Goal: Task Accomplishment & Management: Complete application form

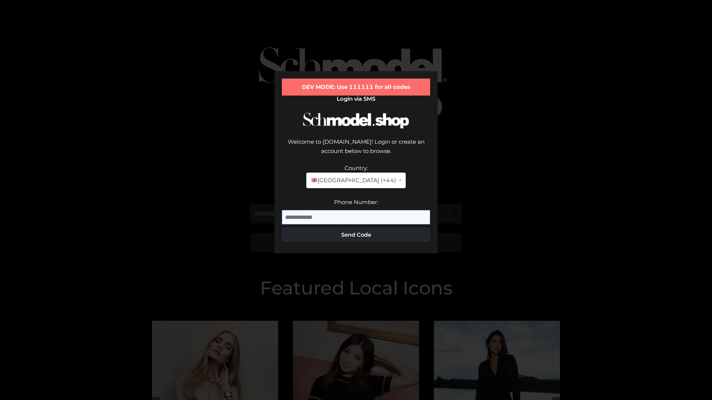
click at [356, 210] on input "Phone Number:" at bounding box center [356, 217] width 148 height 15
type input "**********"
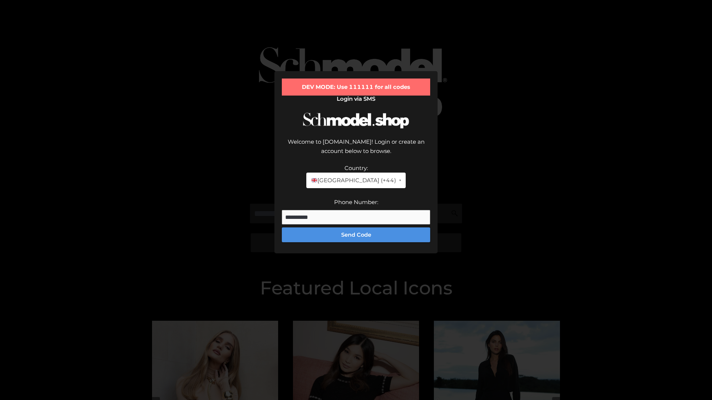
click at [356, 228] on button "Send Code" at bounding box center [356, 235] width 148 height 15
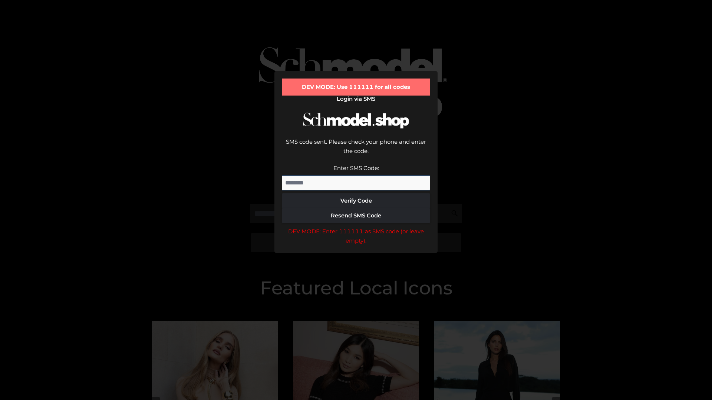
click at [356, 176] on input "Enter SMS Code:" at bounding box center [356, 183] width 148 height 15
type input "******"
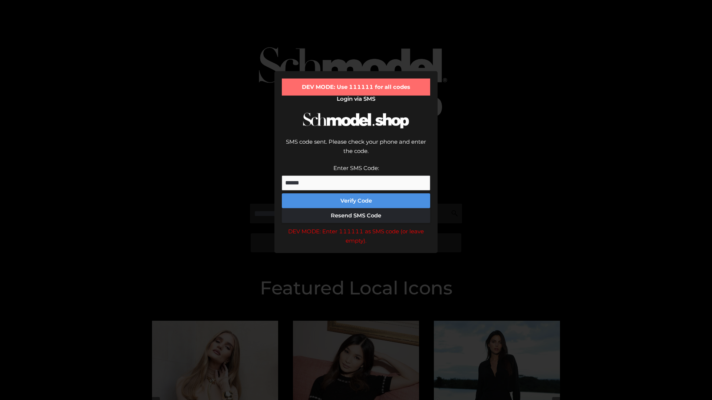
click at [356, 193] on button "Verify Code" at bounding box center [356, 200] width 148 height 15
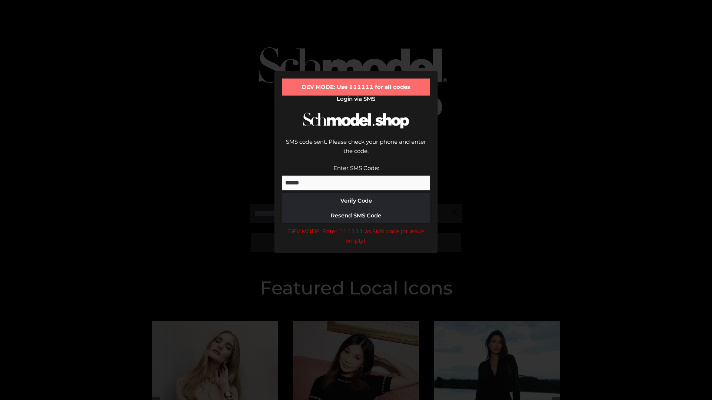
click at [356, 227] on div "DEV MODE: Enter 111111 as SMS code (or leave empty)." at bounding box center [356, 236] width 148 height 19
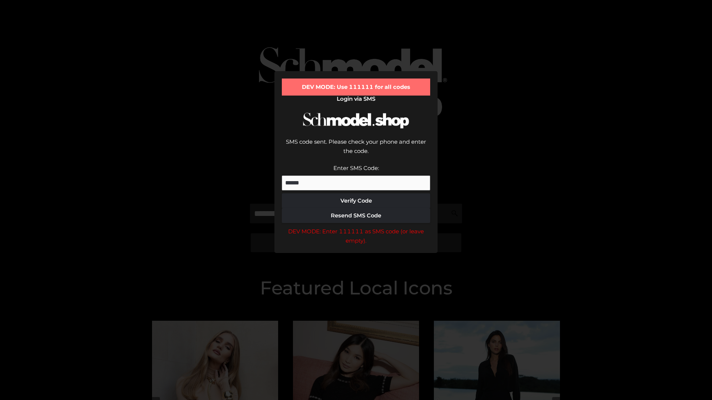
click at [356, 227] on div "DEV MODE: Enter 111111 as SMS code (or leave empty)." at bounding box center [356, 236] width 148 height 19
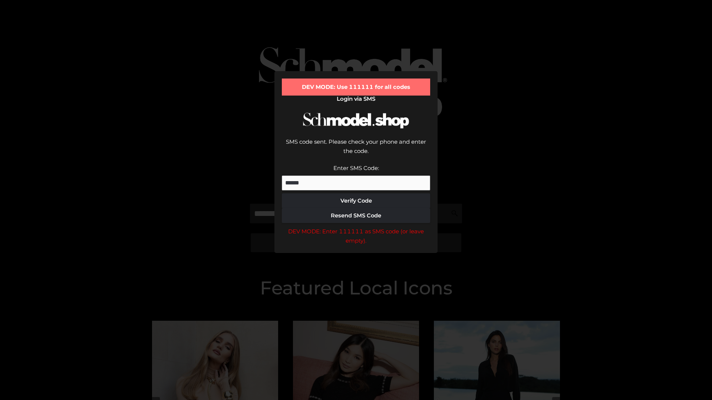
click at [356, 227] on div "DEV MODE: Enter 111111 as SMS code (or leave empty)." at bounding box center [356, 236] width 148 height 19
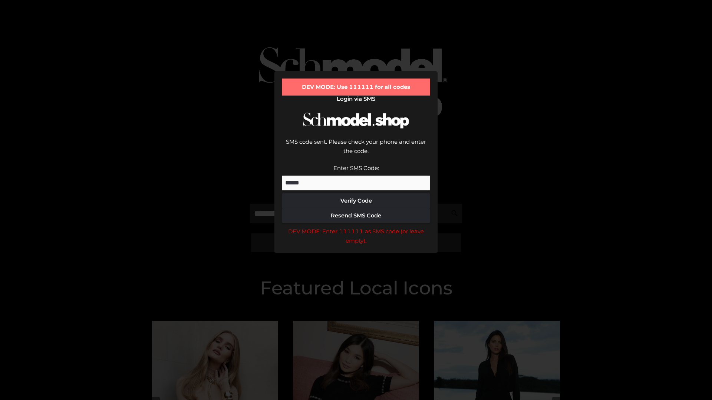
click at [356, 227] on div "DEV MODE: Enter 111111 as SMS code (or leave empty)." at bounding box center [356, 236] width 148 height 19
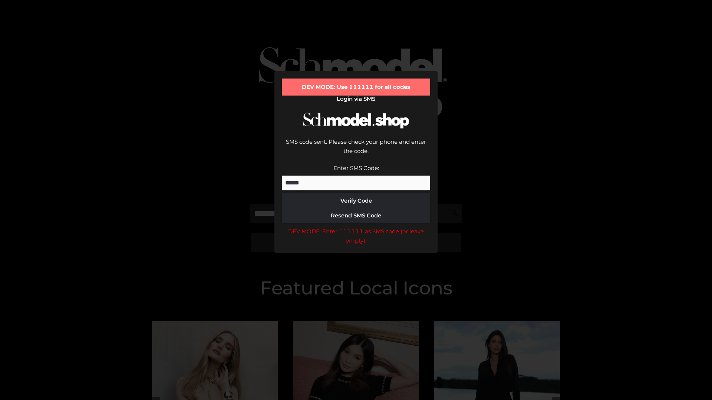
click at [356, 227] on div "DEV MODE: Enter 111111 as SMS code (or leave empty)." at bounding box center [356, 236] width 148 height 19
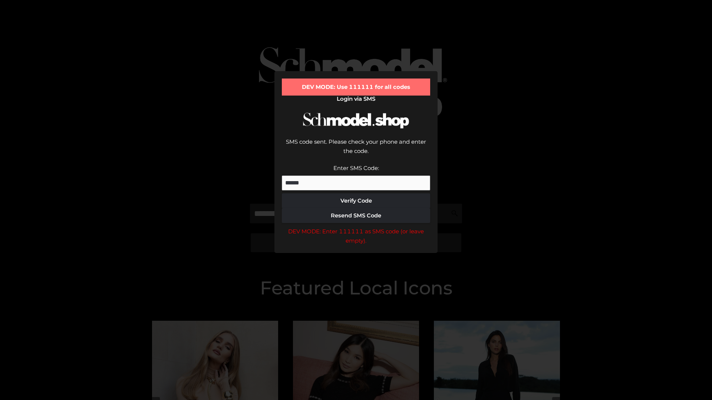
click at [356, 227] on div "DEV MODE: Enter 111111 as SMS code (or leave empty)." at bounding box center [356, 236] width 148 height 19
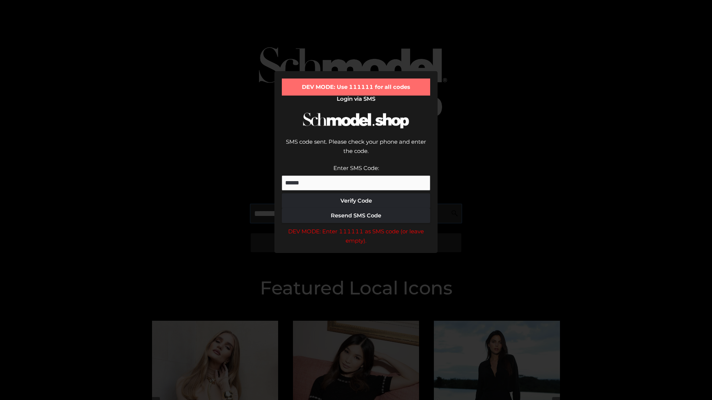
scroll to position [0, 38]
click at [356, 227] on div "DEV MODE: Enter 111111 as SMS code (or leave empty)." at bounding box center [356, 236] width 148 height 19
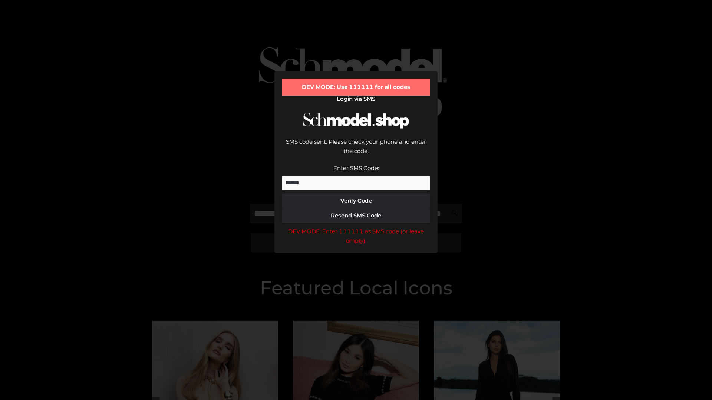
click at [356, 227] on div "DEV MODE: Enter 111111 as SMS code (or leave empty)." at bounding box center [356, 236] width 148 height 19
type input "**********"
click at [356, 227] on div "DEV MODE: Enter 111111 as SMS code (or leave empty)." at bounding box center [356, 236] width 148 height 19
